Goal: Book appointment/travel/reservation

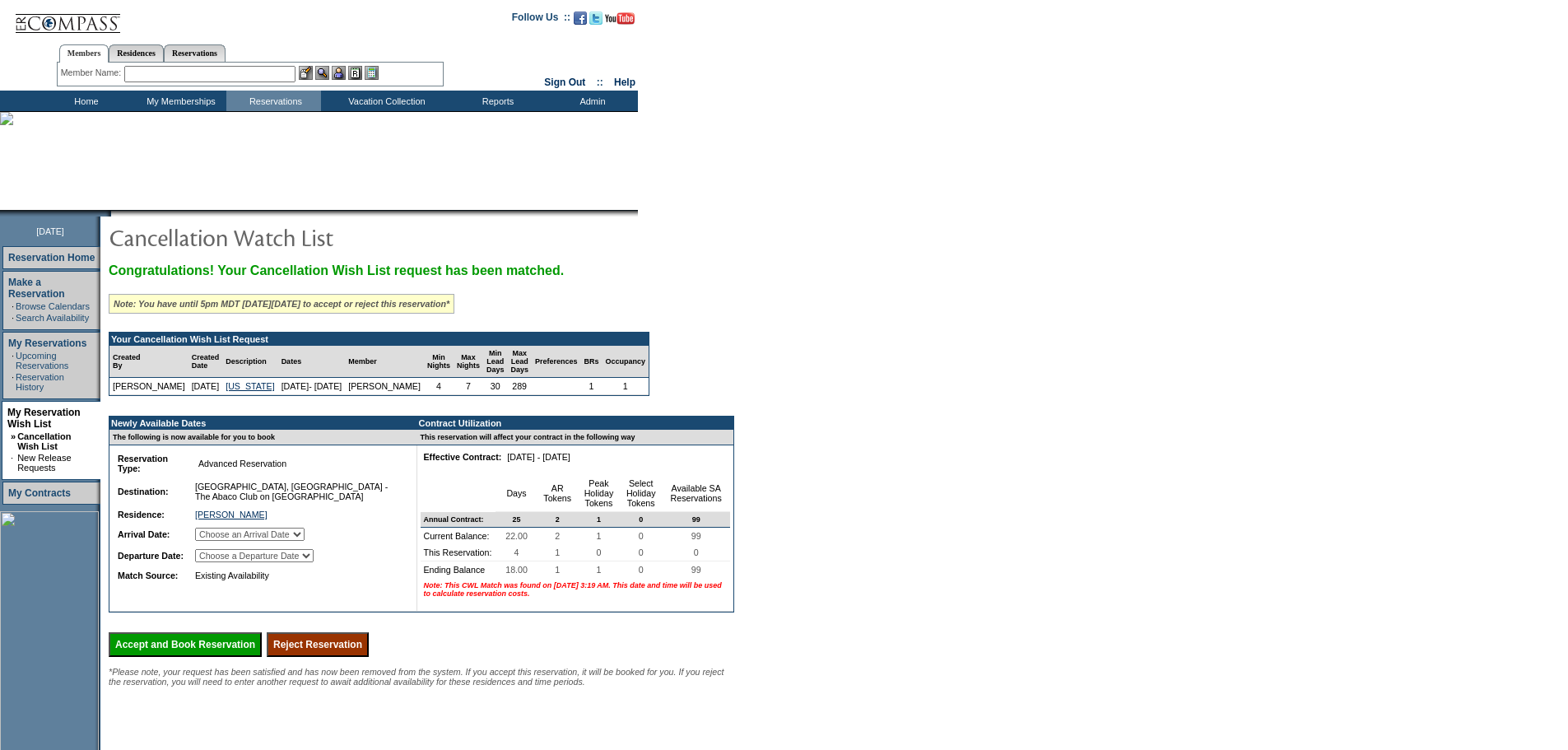
click at [287, 541] on select "Choose an Arrival Date [DATE] [DATE] [DATE] [DATE]" at bounding box center [249, 534] width 110 height 13
select select "[DATE]"
click at [217, 541] on select "Choose an Arrival Date [DATE] [DATE] [DATE] [DATE]" at bounding box center [249, 534] width 110 height 13
click at [305, 562] on select "Choose a Departure Date [DATE] [DATE] [DATE] [DATE]" at bounding box center [254, 556] width 119 height 13
select select "[DATE]"
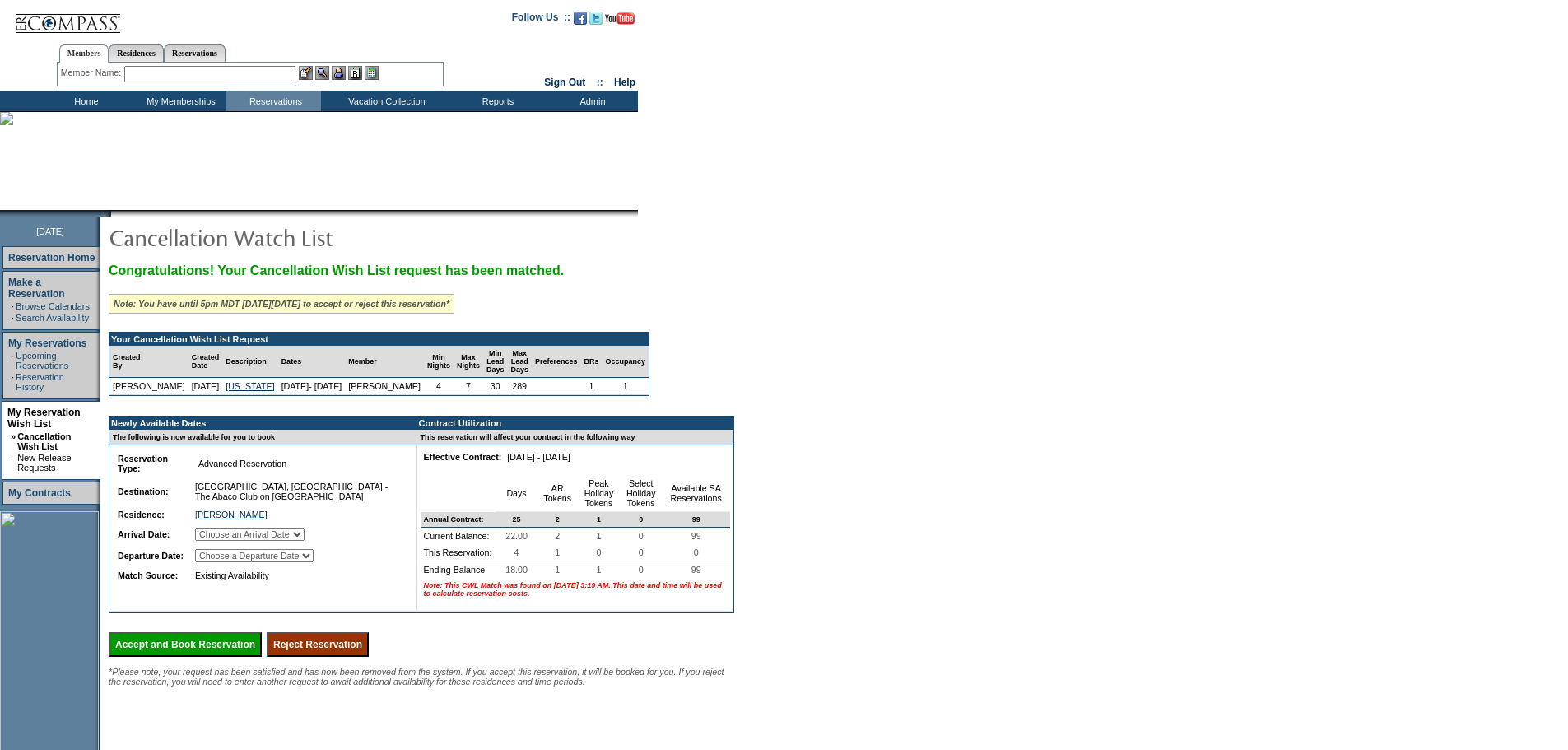
click at [217, 562] on select "Choose a Departure Date [DATE] [DATE] [DATE] [DATE]" at bounding box center [254, 556] width 119 height 13
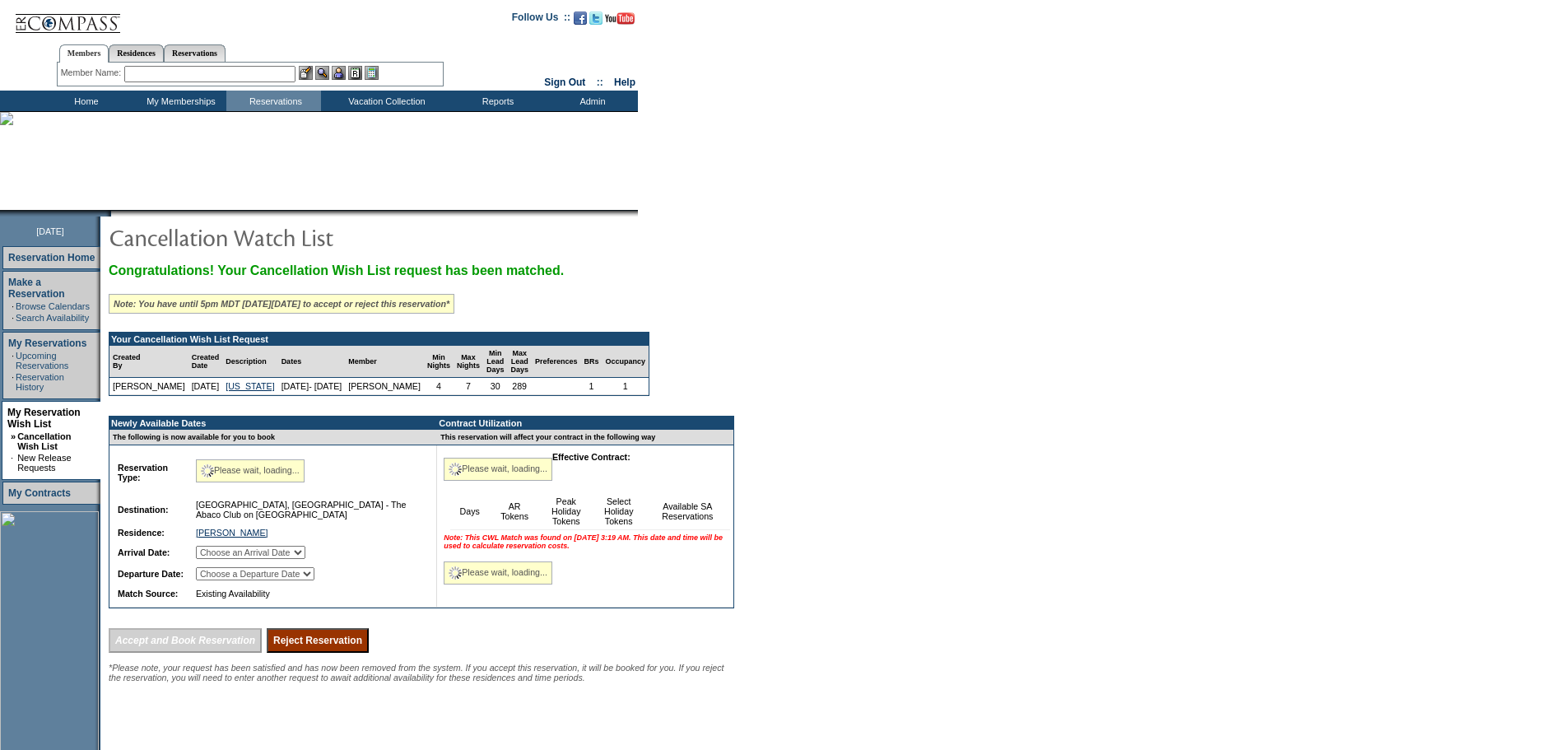
click at [971, 519] on form "Follow Us ::" at bounding box center [784, 445] width 1568 height 890
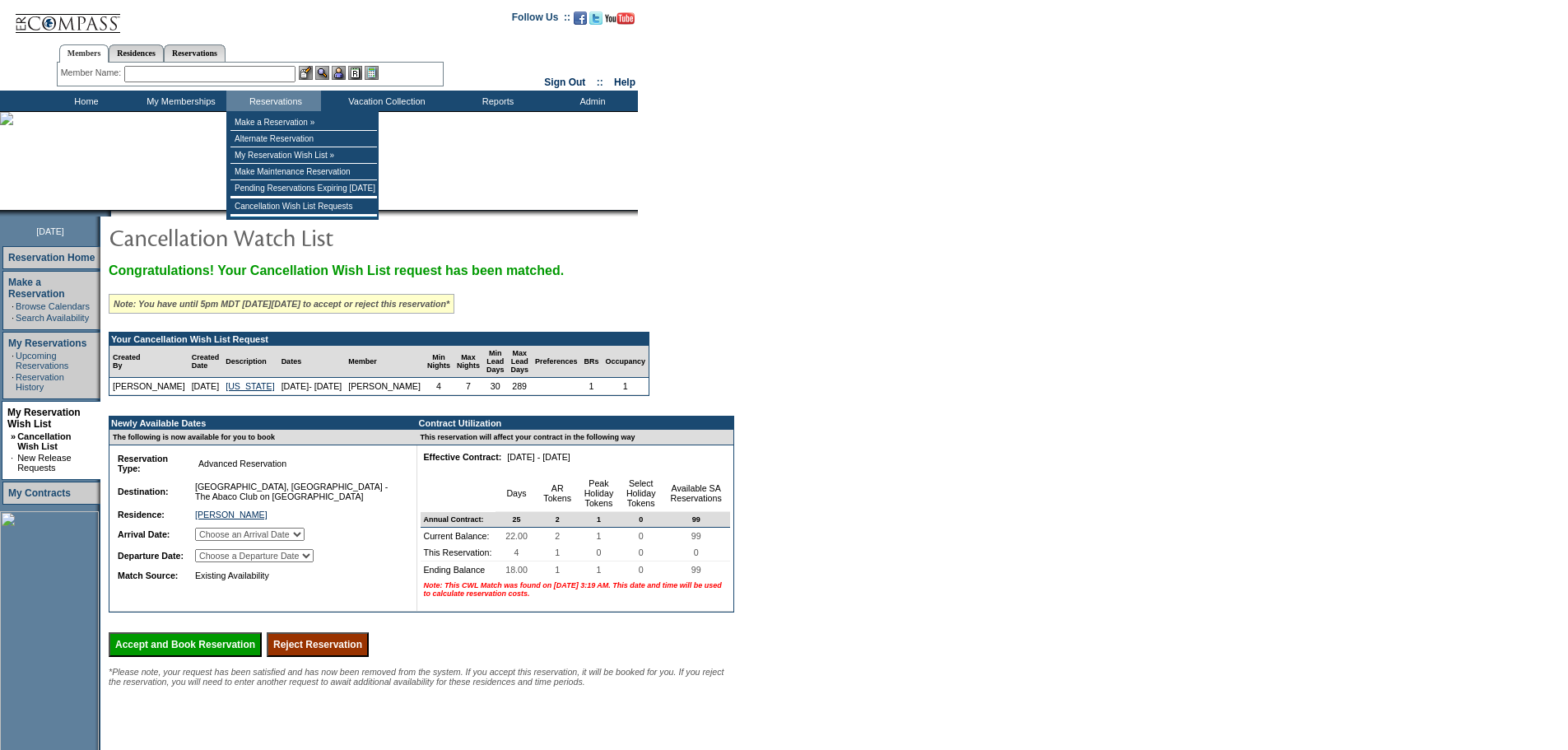
click at [281, 76] on input "text" at bounding box center [210, 74] width 171 height 17
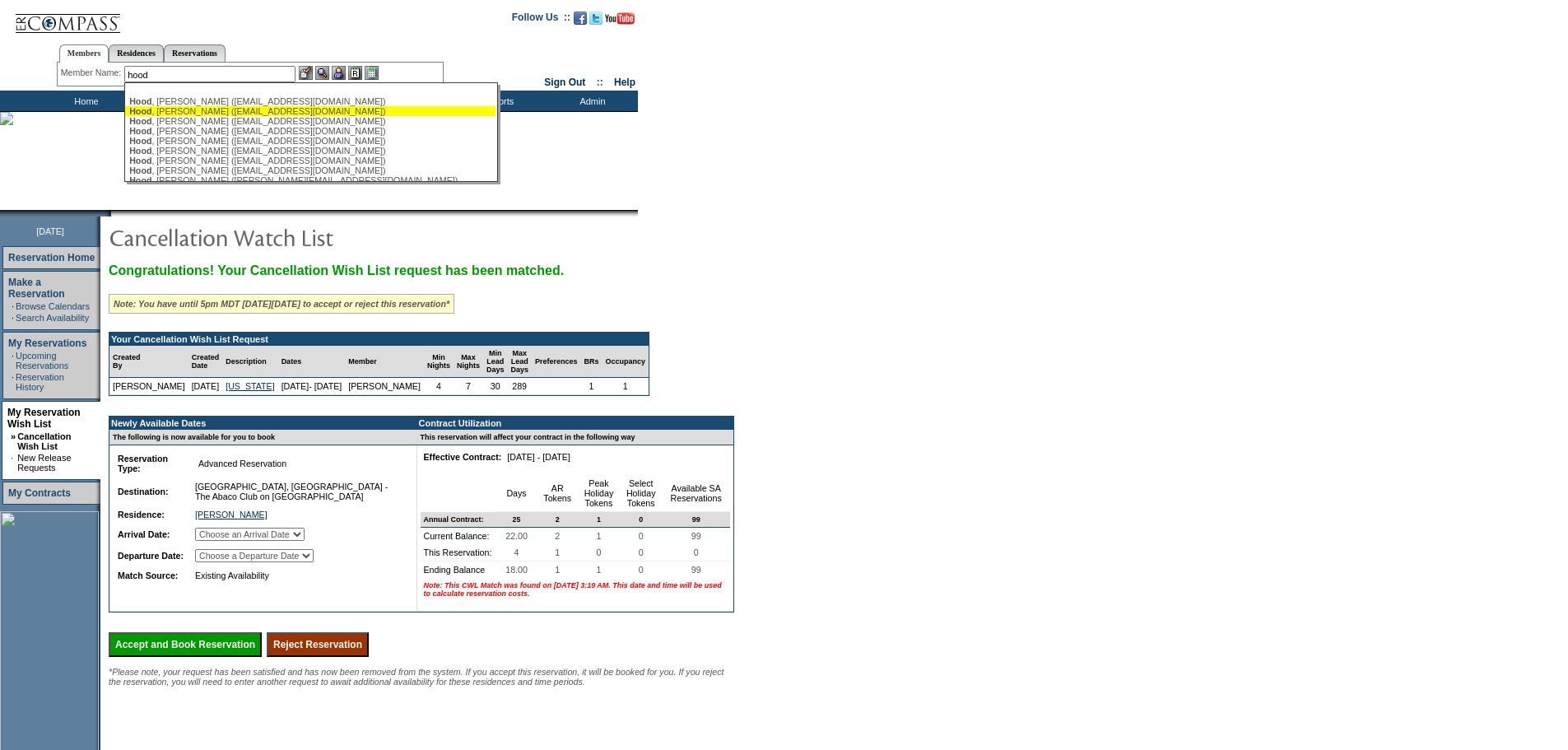
click at [260, 113] on div "[PERSON_NAME] ([EMAIL_ADDRESS][DOMAIN_NAME])" at bounding box center [310, 111] width 362 height 10
type input "[PERSON_NAME] ([EMAIL_ADDRESS][DOMAIN_NAME])"
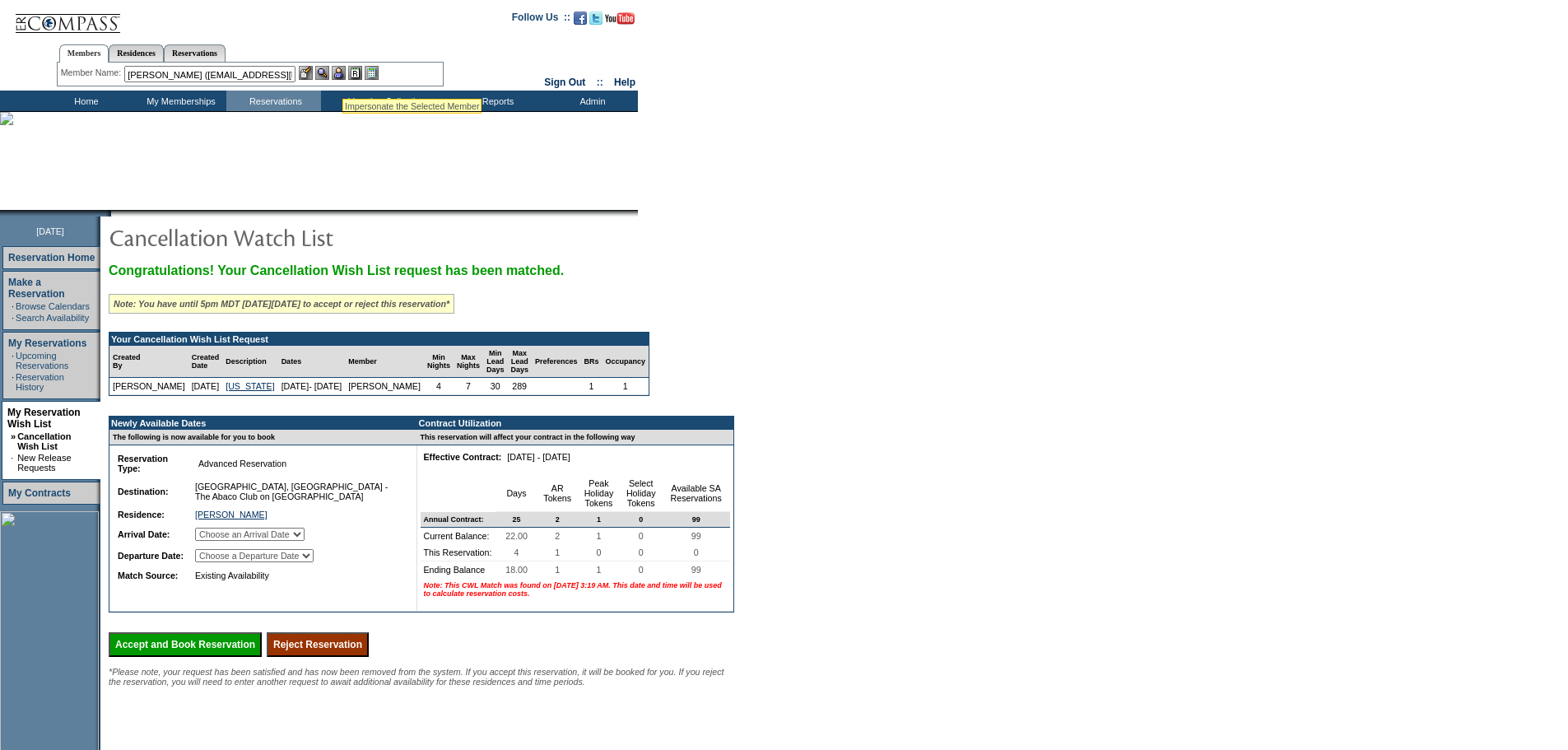
click at [343, 74] on img at bounding box center [339, 73] width 14 height 14
click at [321, 77] on img at bounding box center [322, 73] width 14 height 14
